Goal: Information Seeking & Learning: Learn about a topic

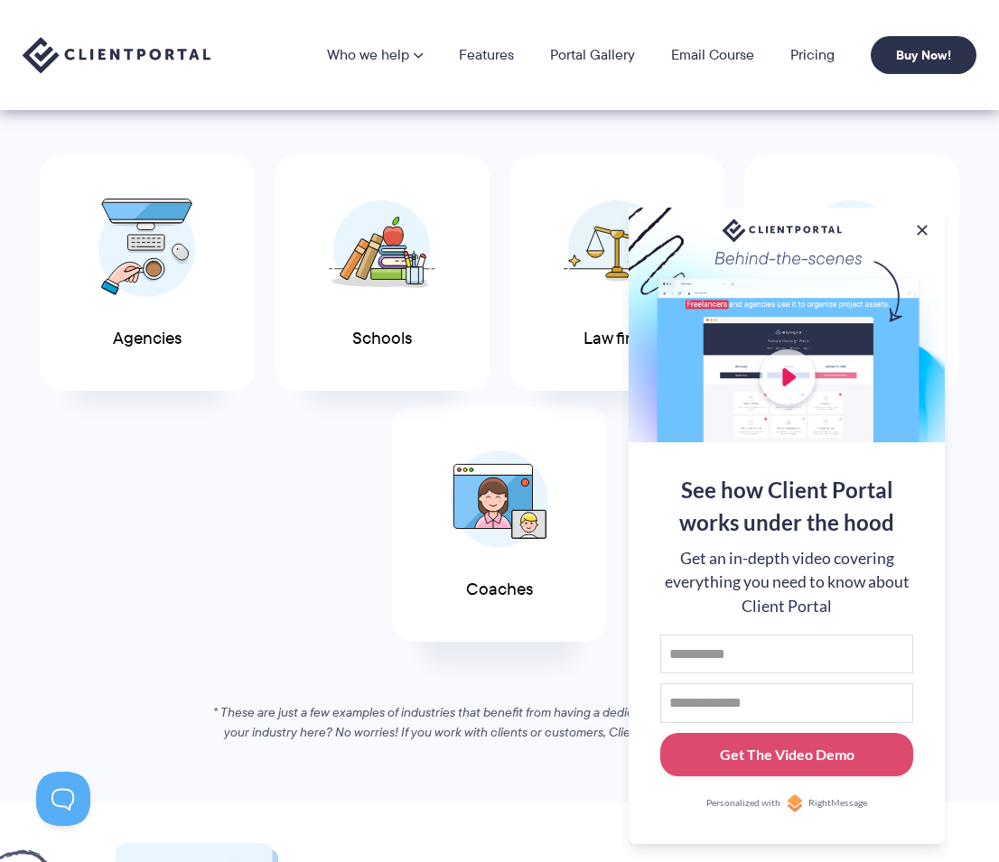
scroll to position [752, 0]
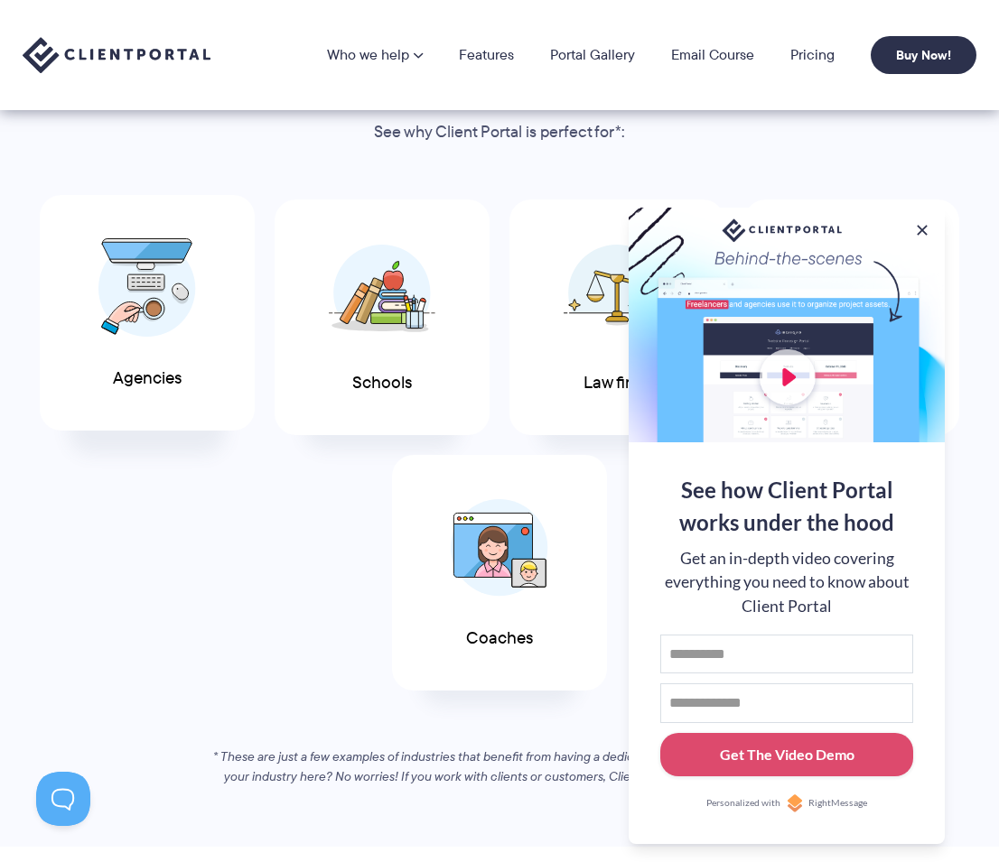
click at [120, 311] on img at bounding box center [147, 287] width 98 height 99
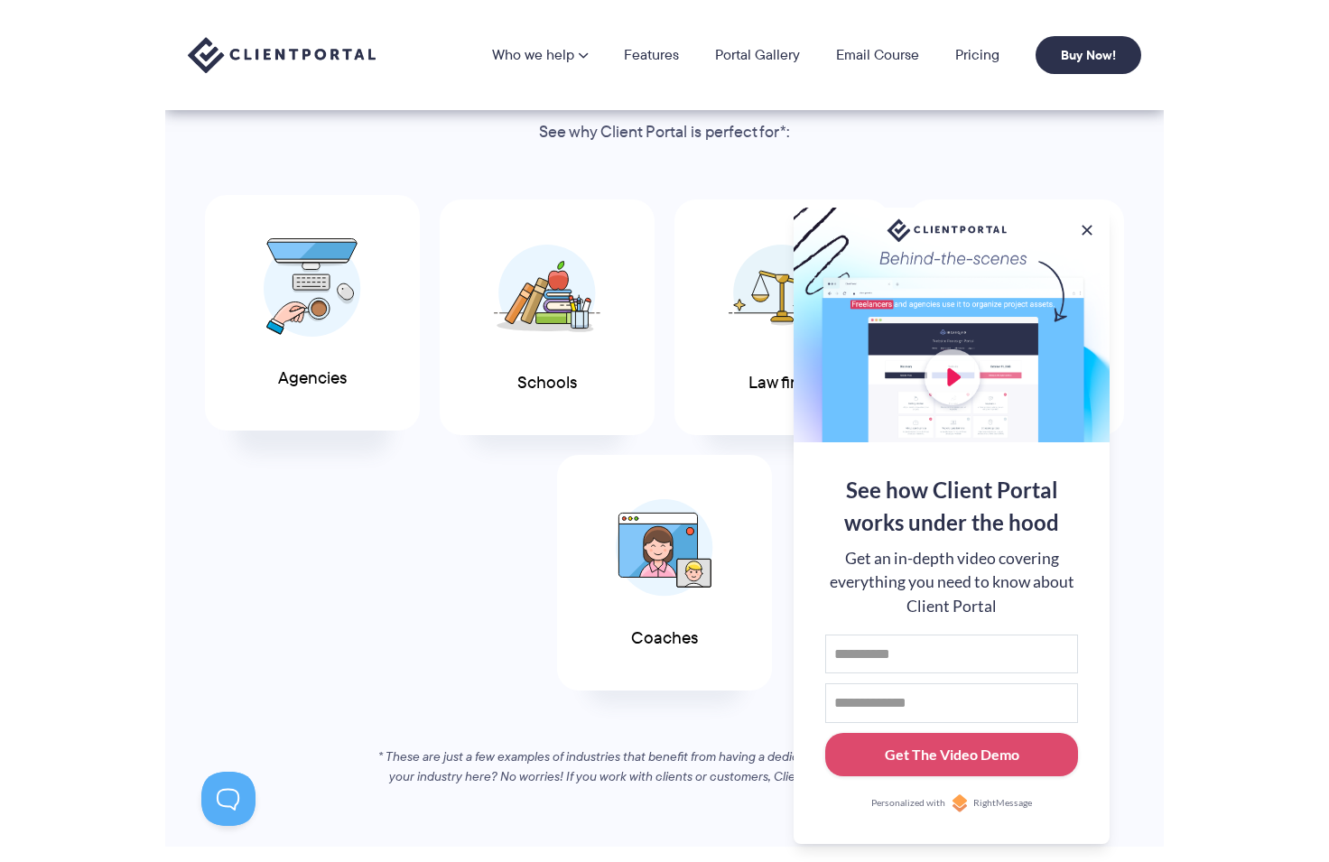
scroll to position [908, 0]
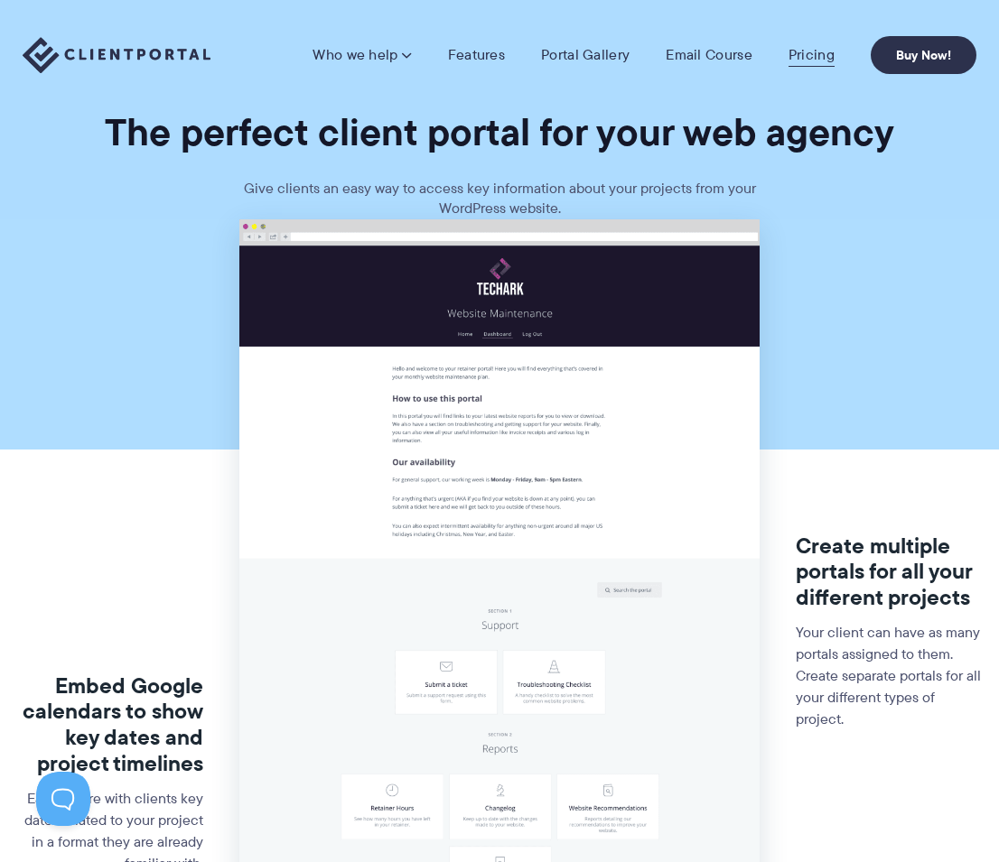
click at [816, 52] on link "Pricing" at bounding box center [811, 55] width 46 height 18
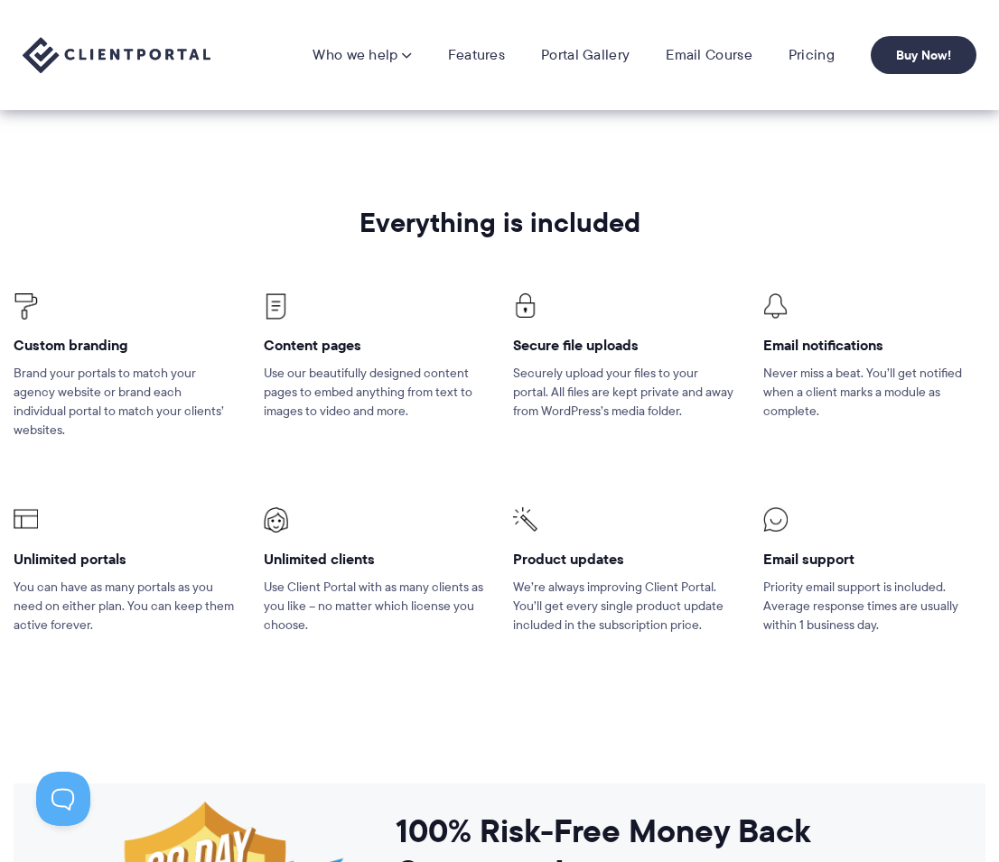
scroll to position [903, 0]
